Goal: Find specific page/section: Find specific page/section

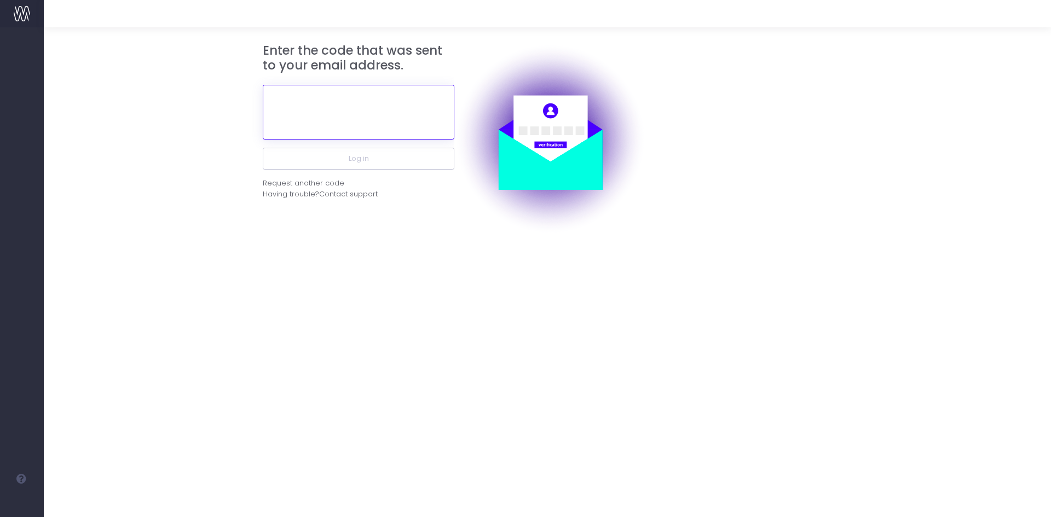
click at [310, 109] on input "text" at bounding box center [359, 112] width 192 height 55
type input "115127"
click at [263, 148] on button "Log in" at bounding box center [359, 159] width 192 height 22
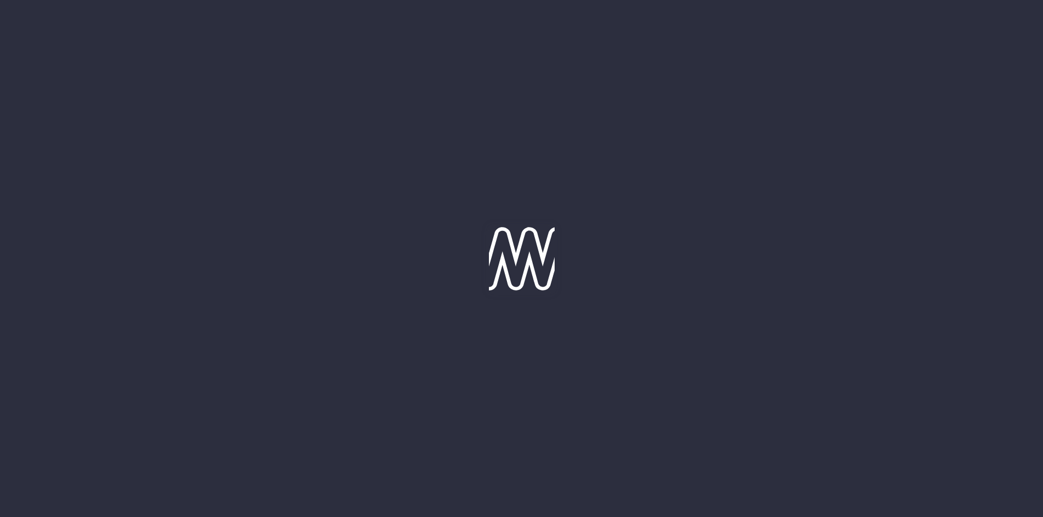
type input "[DATE]"
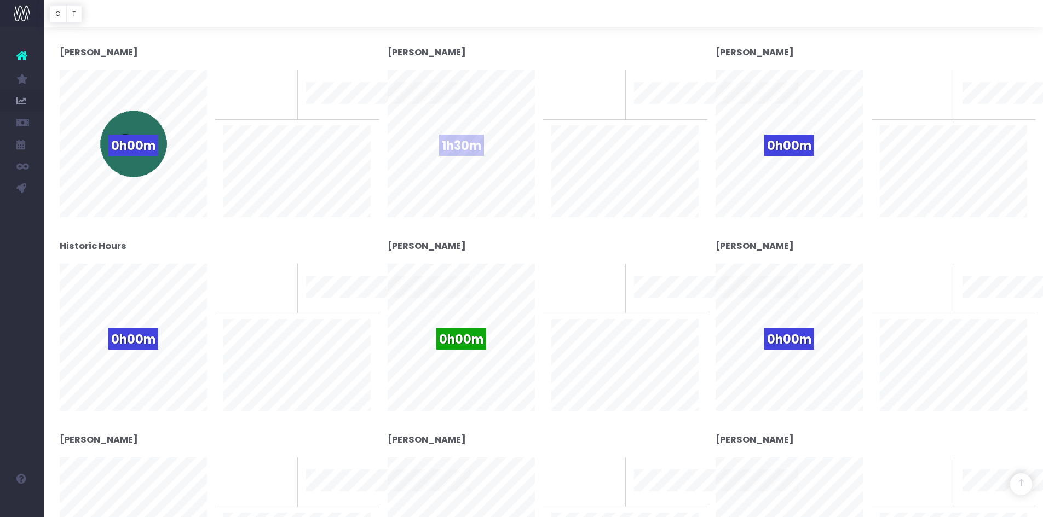
scroll to position [657, 0]
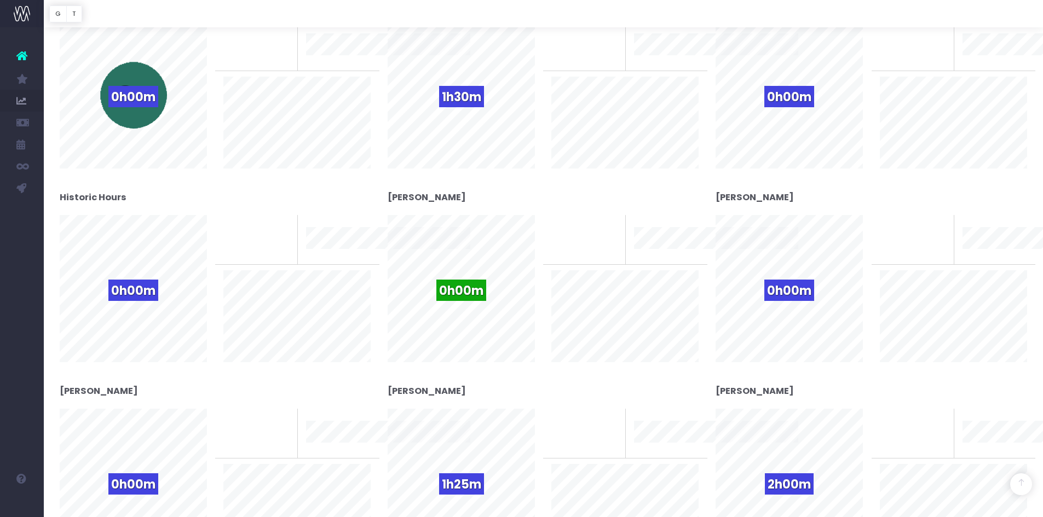
click at [759, 195] on strong "[PERSON_NAME]" at bounding box center [754, 197] width 78 height 13
click at [804, 279] on div "0h00m" at bounding box center [789, 288] width 67 height 67
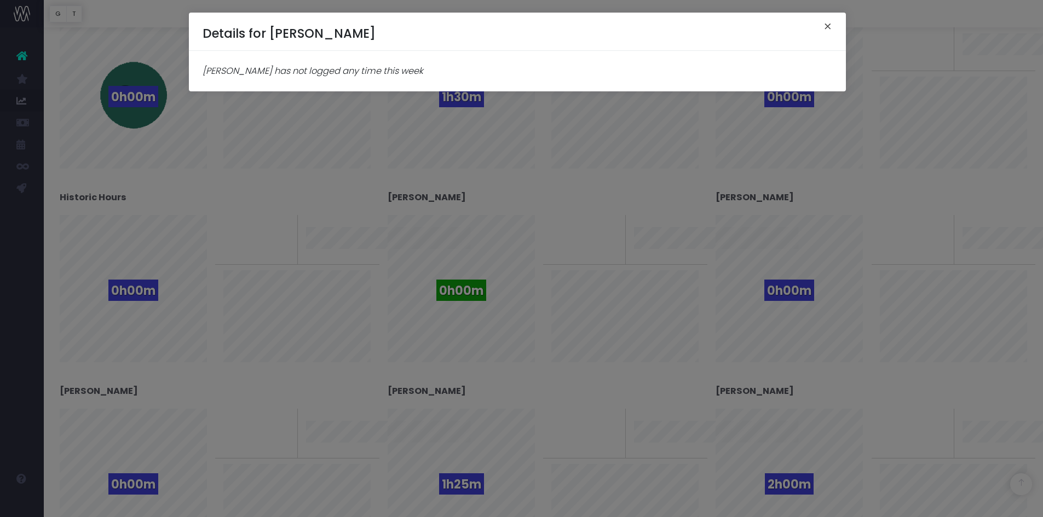
click at [828, 28] on button "×" at bounding box center [827, 28] width 23 height 18
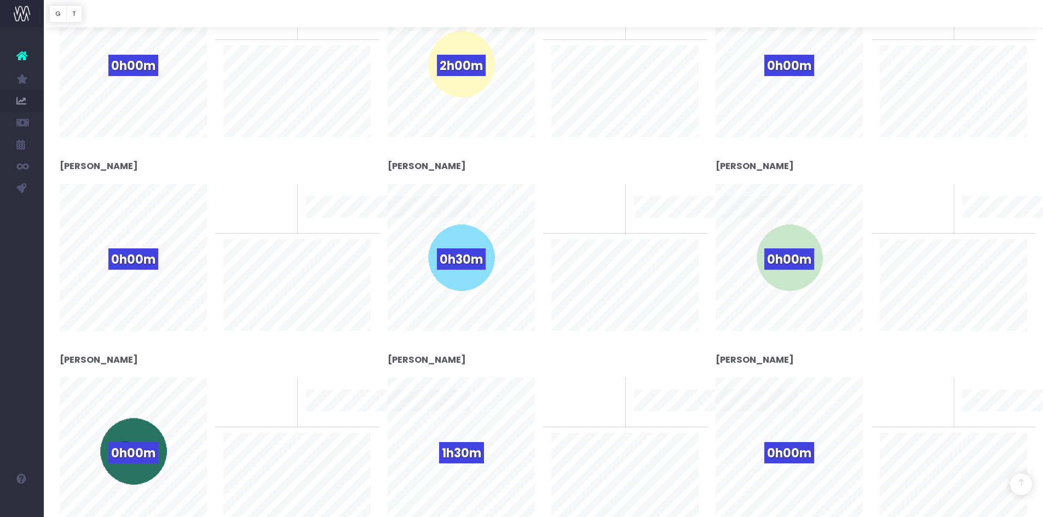
scroll to position [274, 0]
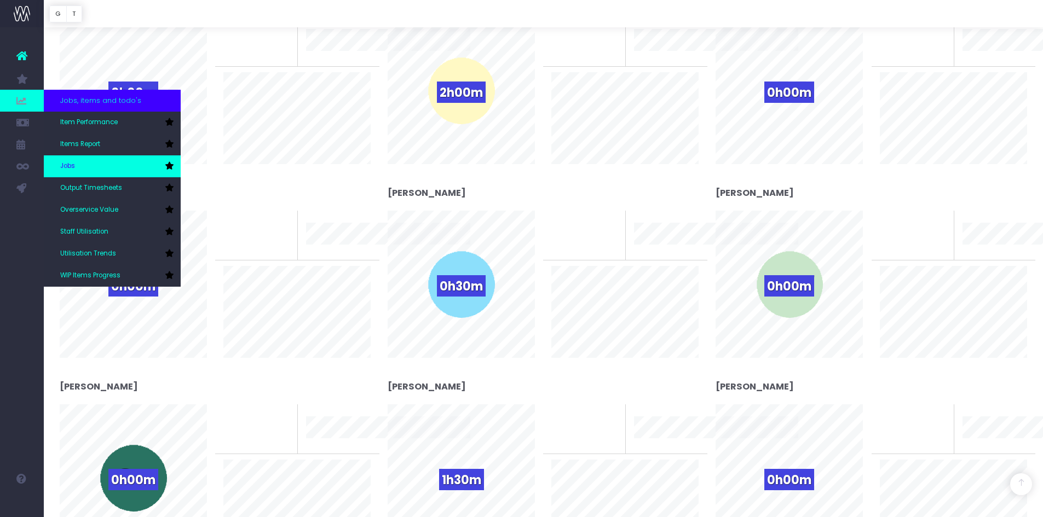
click at [122, 158] on link "Jobs" at bounding box center [112, 166] width 137 height 22
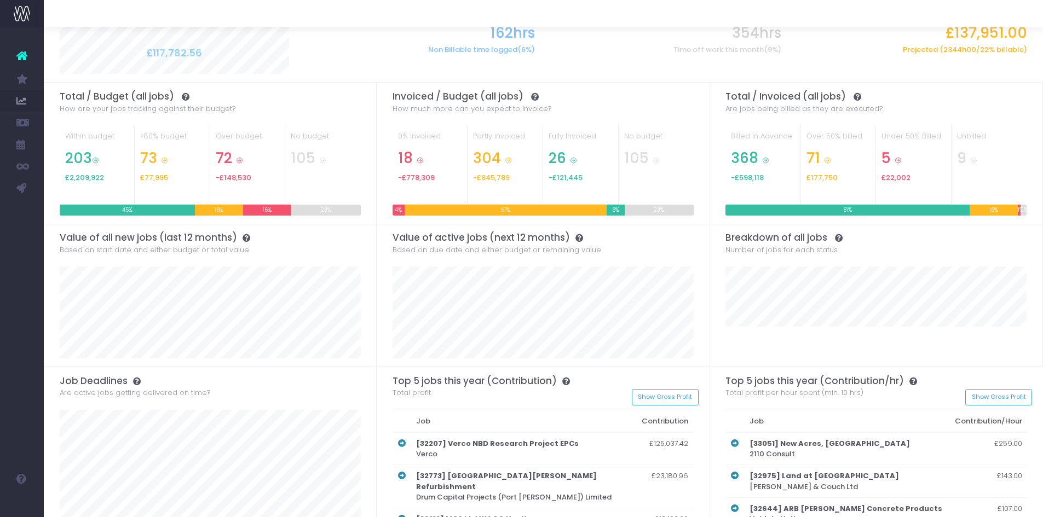
scroll to position [102, 0]
